Goal: Task Accomplishment & Management: Complete application form

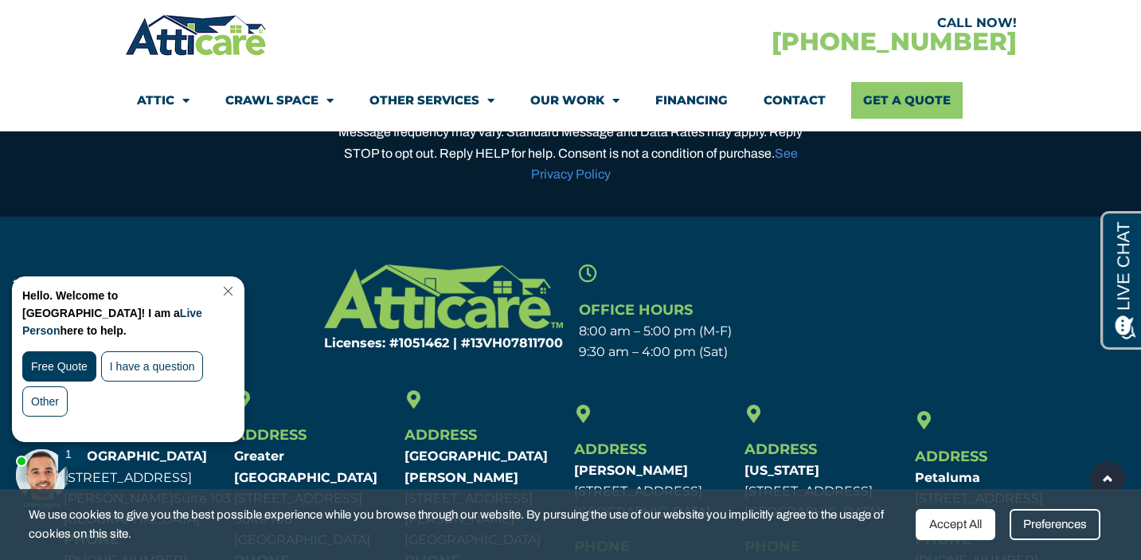
scroll to position [4784, 0]
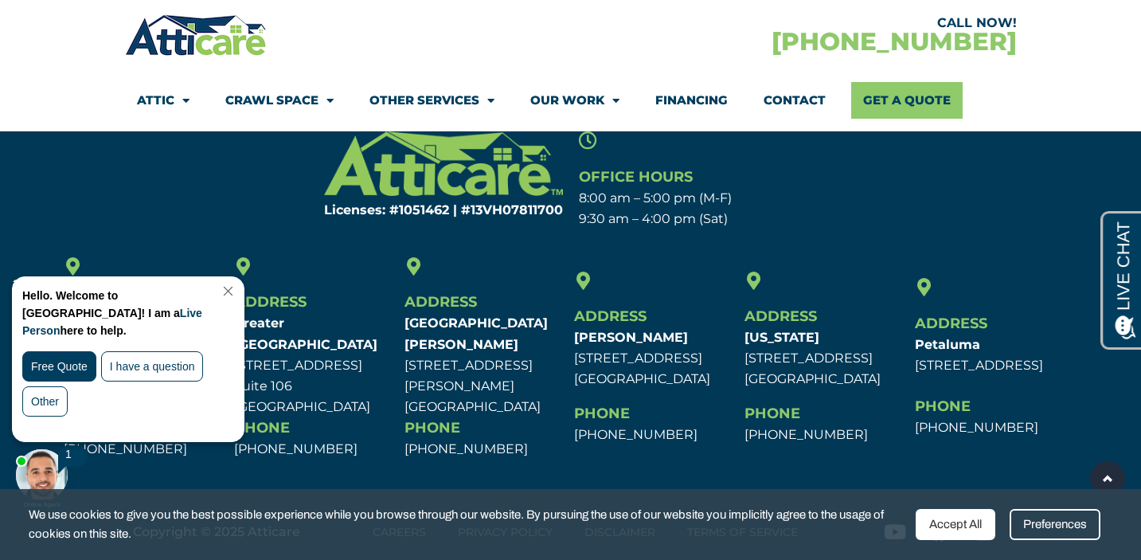
click at [237, 286] on link "Close Chat" at bounding box center [227, 291] width 22 height 12
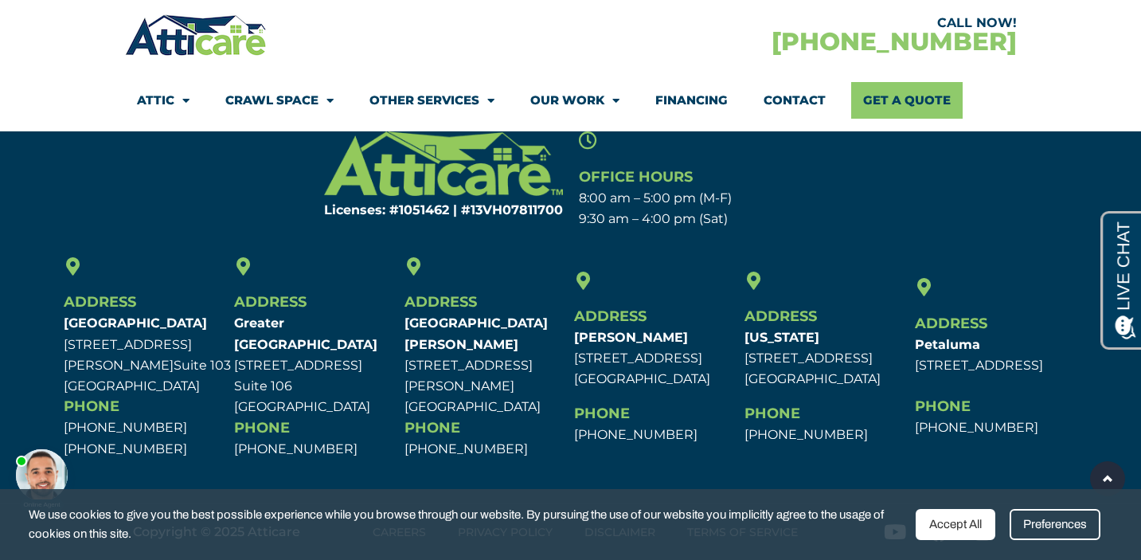
click at [785, 96] on link "Contact" at bounding box center [795, 100] width 62 height 37
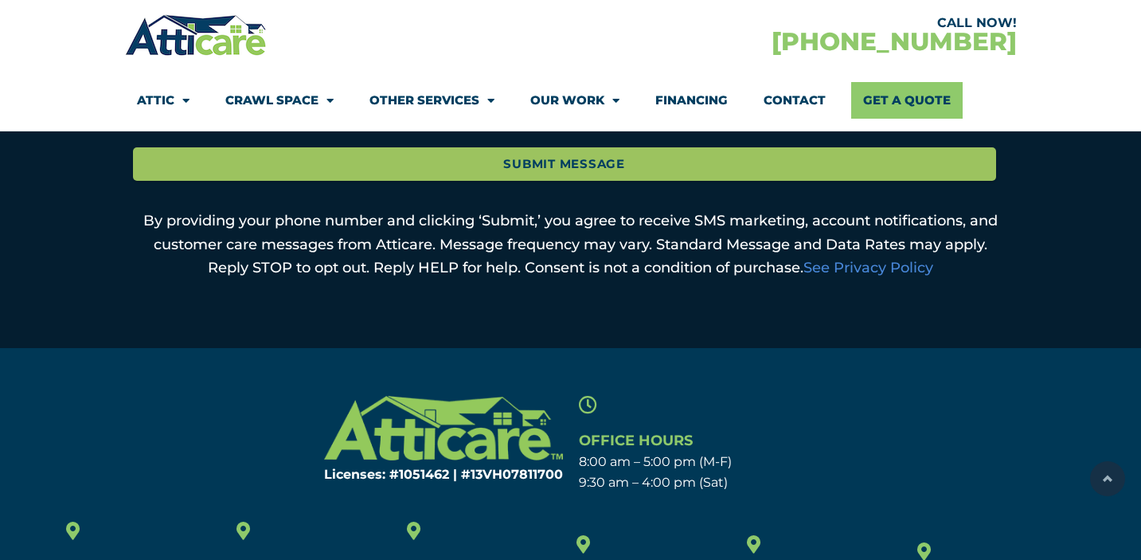
scroll to position [1159, 0]
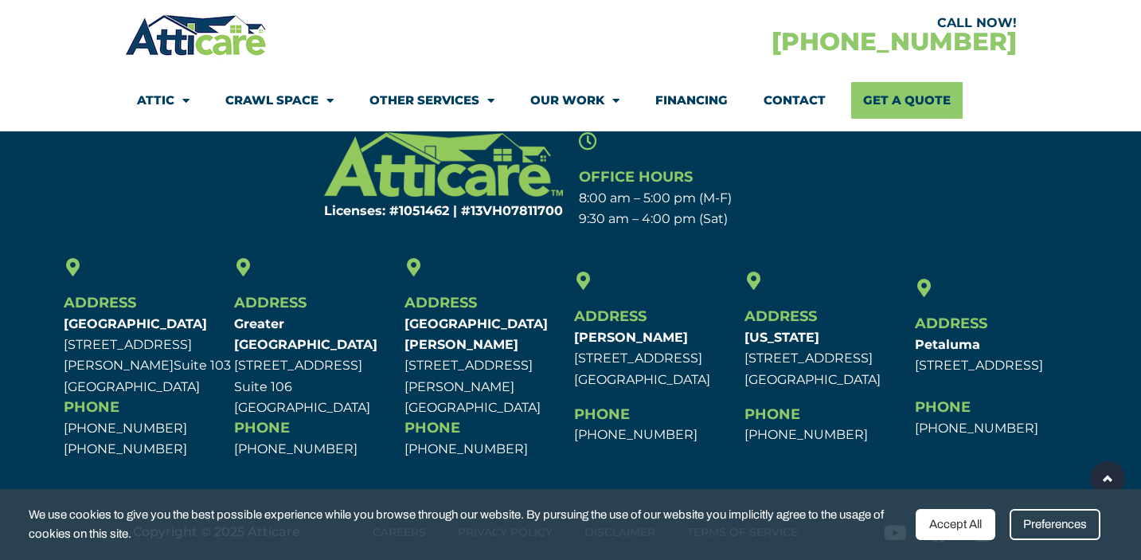
click at [990, 529] on div "Accept All" at bounding box center [956, 524] width 80 height 31
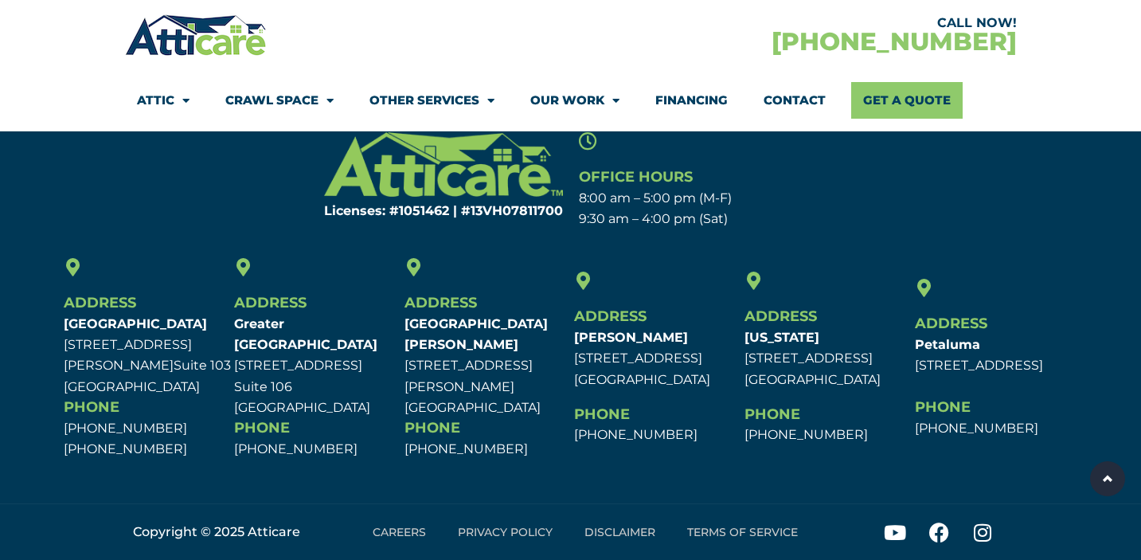
click at [405, 537] on link "Careers" at bounding box center [399, 532] width 85 height 37
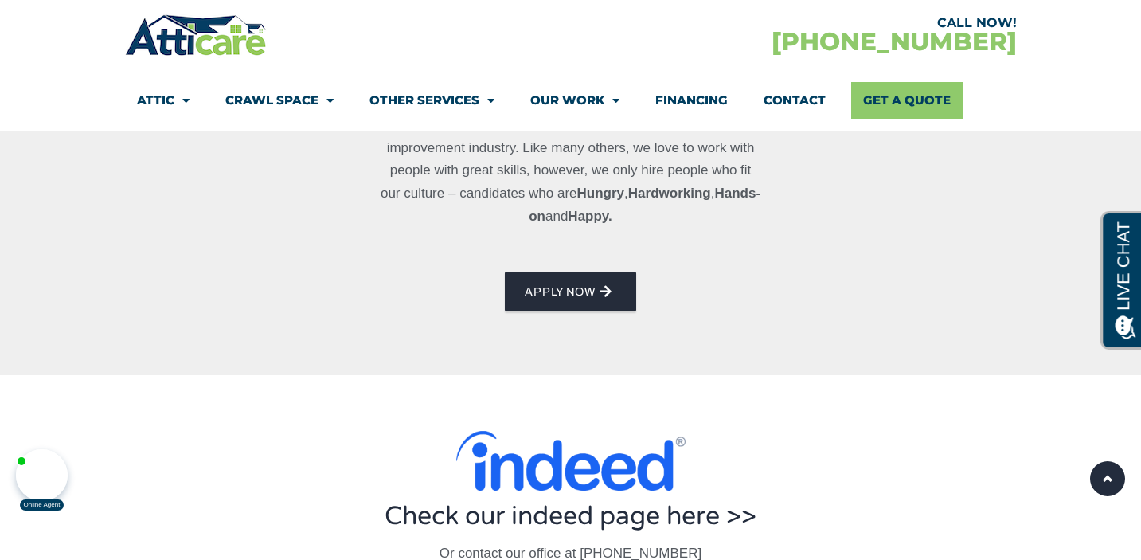
scroll to position [807, 0]
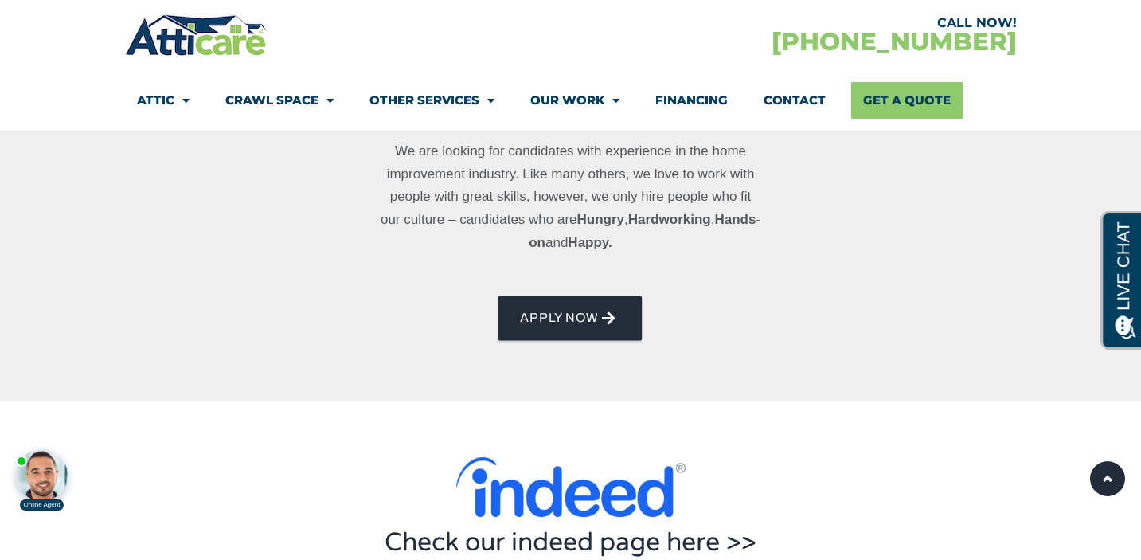
click at [568, 308] on span "AppLY NOW" at bounding box center [559, 317] width 77 height 25
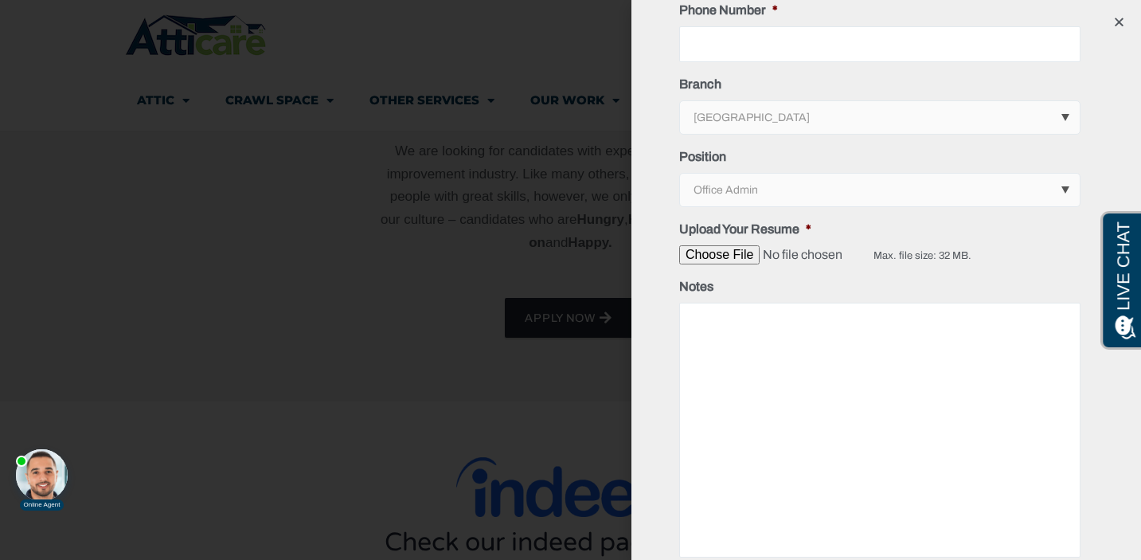
scroll to position [167, 0]
click at [1112, 18] on div at bounding box center [887, 278] width 510 height 891
click at [1123, 22] on icon "Close" at bounding box center [1119, 22] width 12 height 12
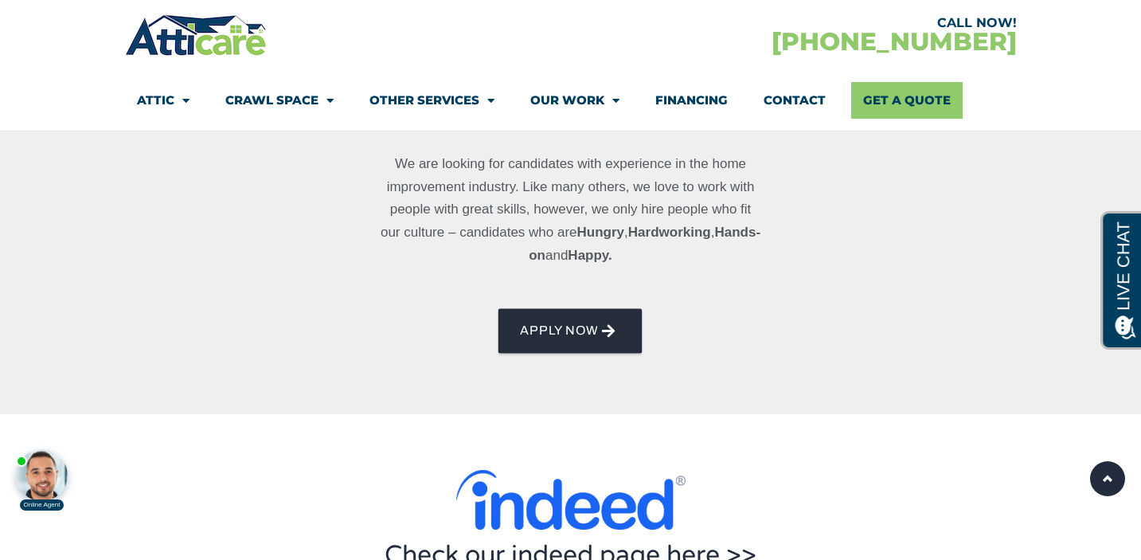
scroll to position [788, 0]
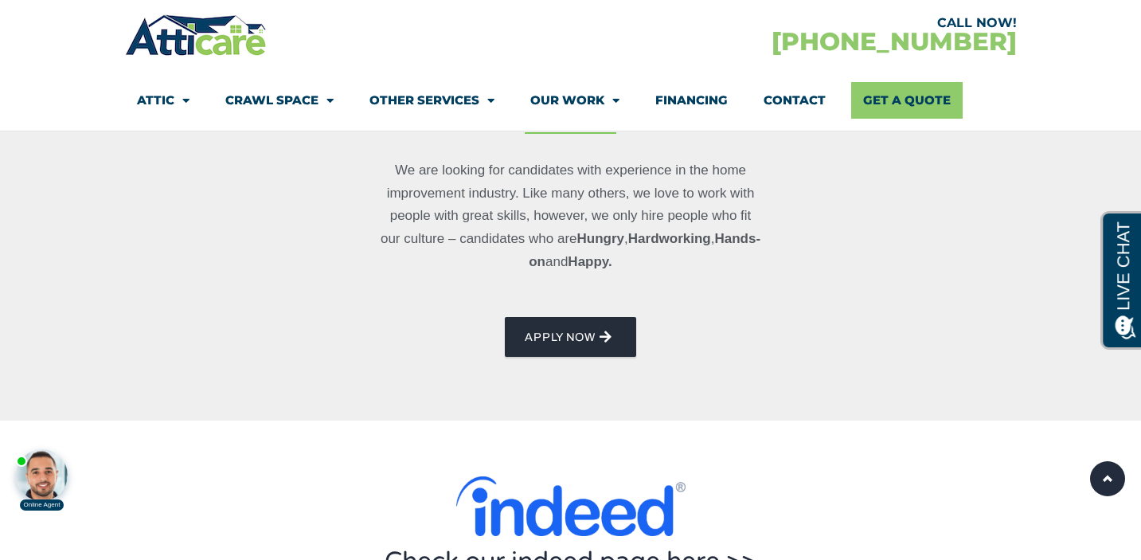
click at [570, 363] on div "We are looking for candidates with experience in the home improvement industry.…" at bounding box center [571, 258] width 398 height 214
click at [585, 337] on span "AppLY NOW" at bounding box center [559, 336] width 77 height 25
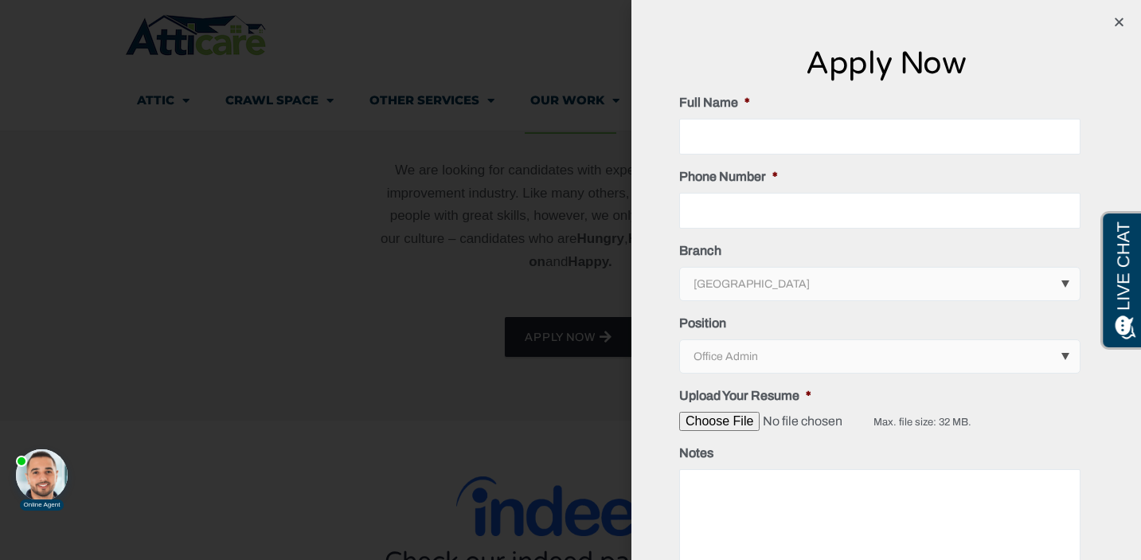
click at [842, 346] on select "Office Admin Labor/Field Tech/Sales" at bounding box center [881, 356] width 400 height 33
click at [806, 128] on input "Full Name *" at bounding box center [879, 137] width 401 height 36
type input "Christina Margo"
type input "3109404482"
click at [749, 291] on select "Los Angeles Area San Francisco Bay Area New Jersey / New York Area" at bounding box center [881, 284] width 400 height 33
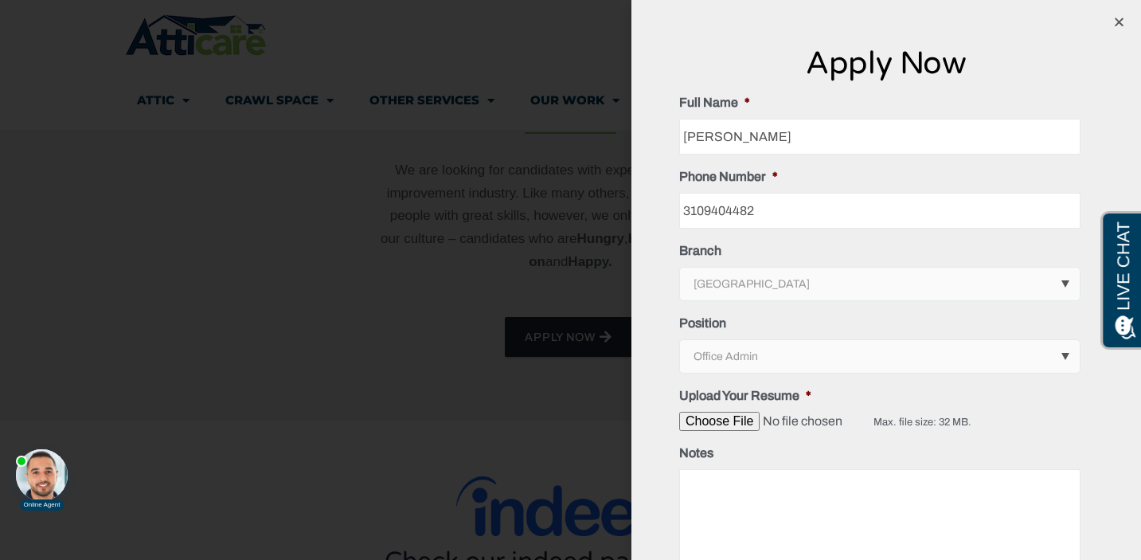
click at [739, 428] on input "Upload Your Resume *" at bounding box center [776, 421] width 194 height 19
type input "C:\fakepath\ChristinaMargoResume_June25.pdf"
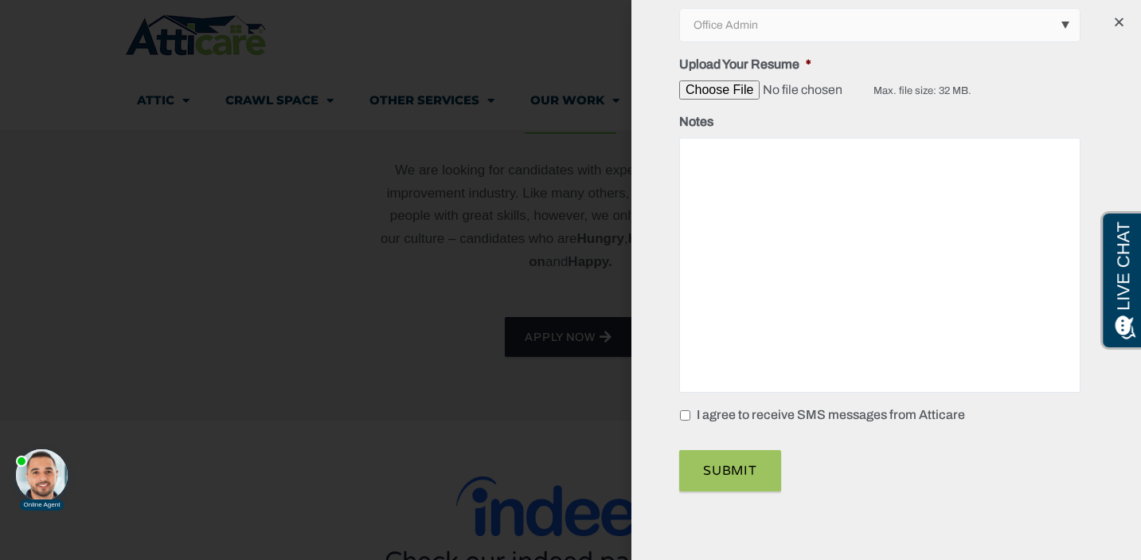
scroll to position [801, 0]
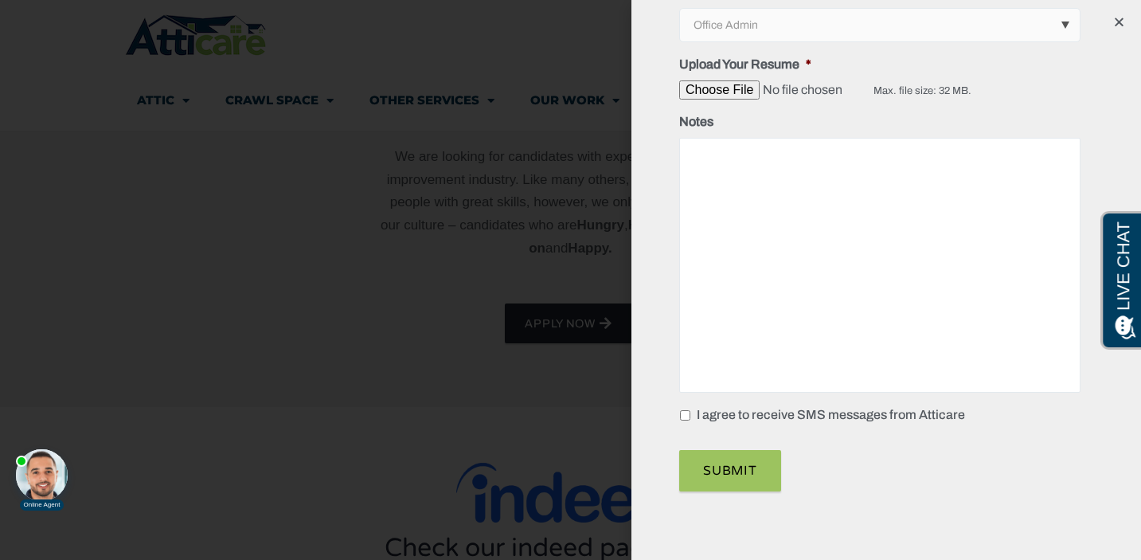
click at [706, 422] on label "I agree to receive SMS messages from Atticare" at bounding box center [831, 414] width 268 height 19
click at [690, 420] on input "I agree to receive SMS messages from Atticare" at bounding box center [685, 415] width 10 height 10
checkbox input "true"
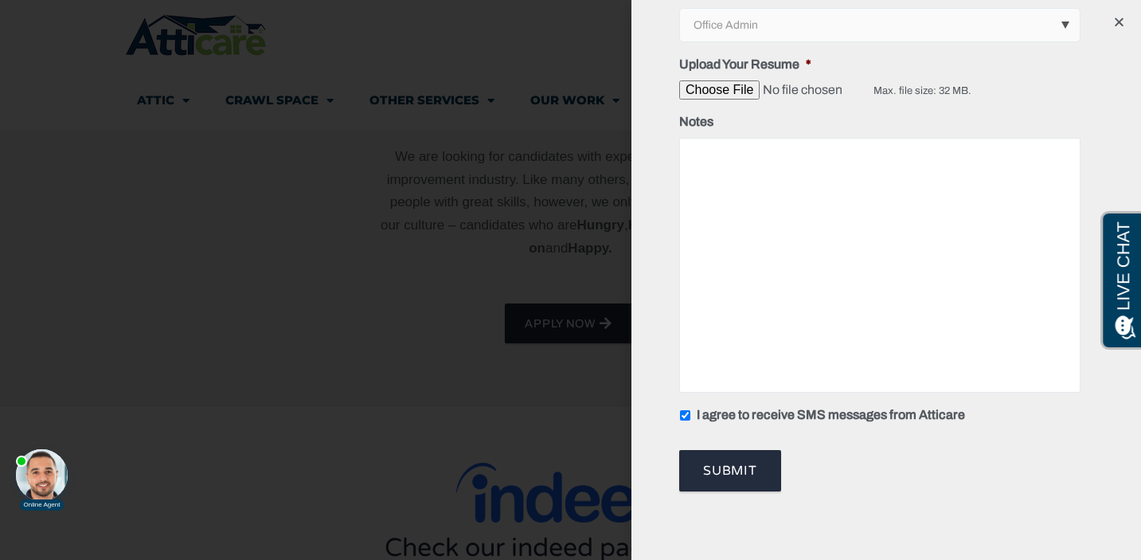
click at [708, 463] on input "Submit" at bounding box center [730, 470] width 102 height 41
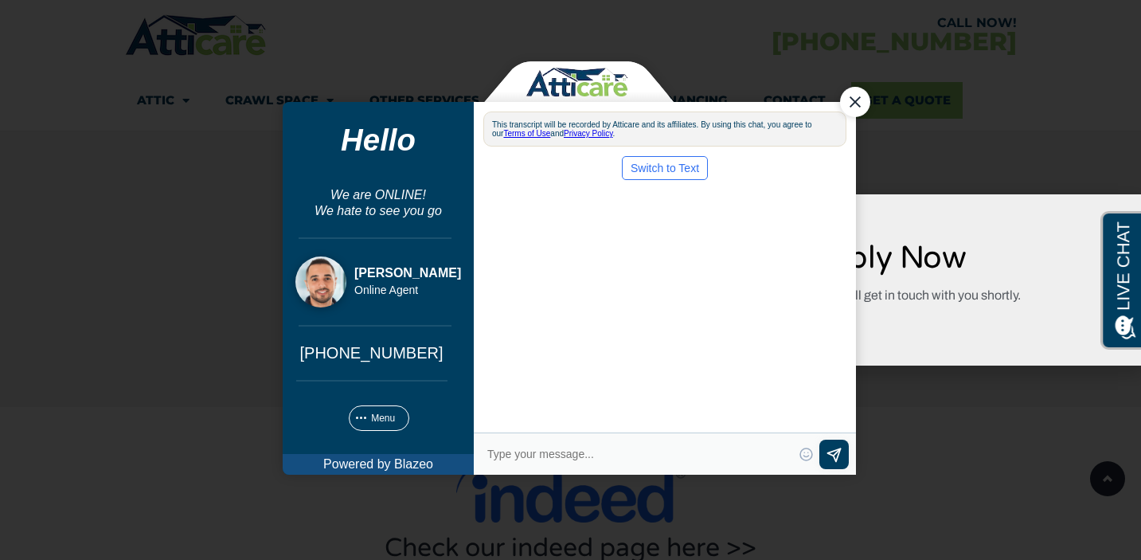
scroll to position [0, 0]
